Goal: Information Seeking & Learning: Understand process/instructions

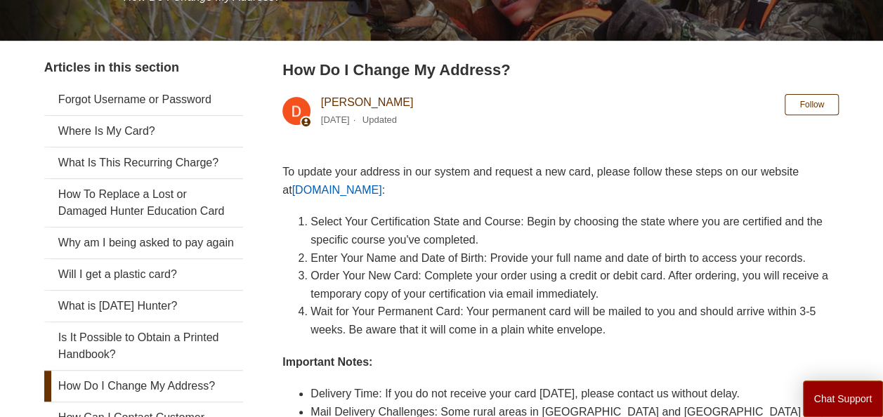
scroll to position [230, 0]
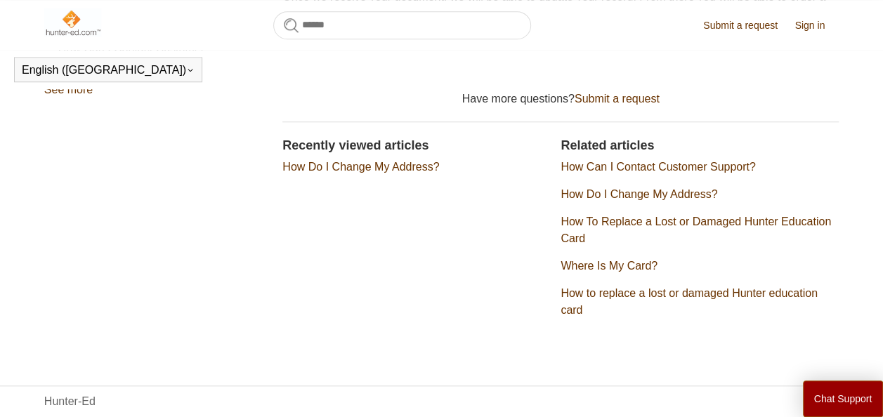
scroll to position [565, 0]
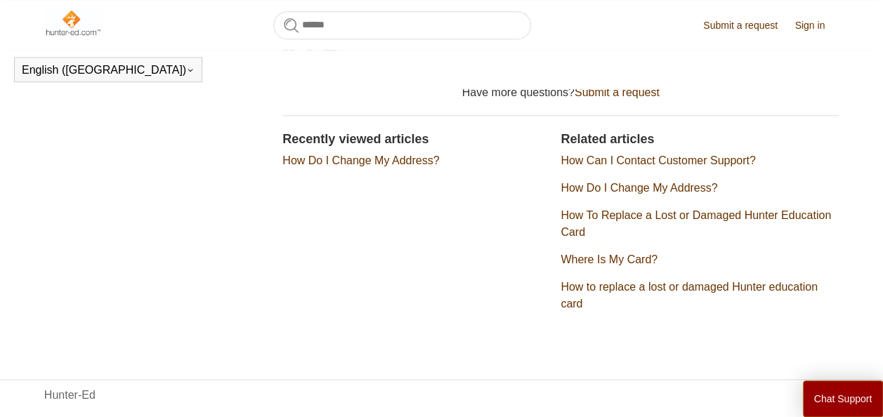
click at [618, 190] on link "How Do I Change My Address?" at bounding box center [638, 188] width 157 height 12
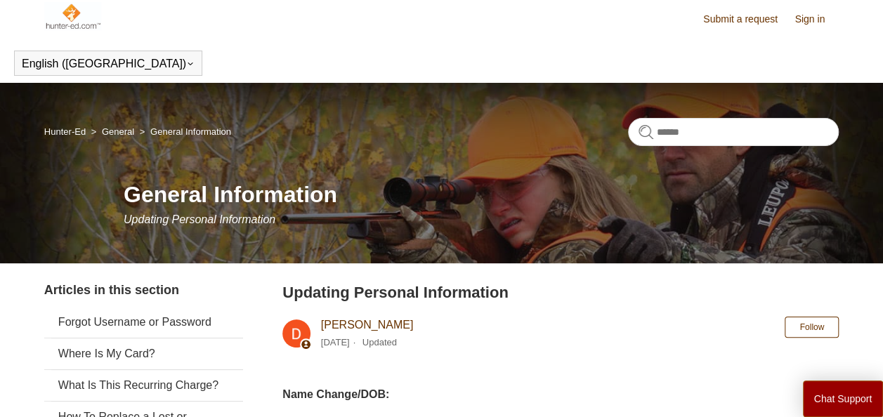
scroll to position [6, 0]
